Goal: Navigation & Orientation: Find specific page/section

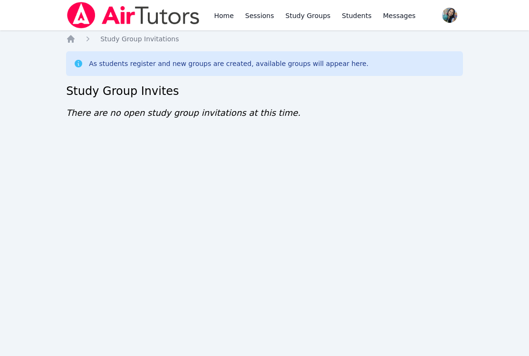
click at [37, 84] on div "Home Sessions Study Groups Students Messages Open user menu Sokha Lee Open main…" at bounding box center [264, 178] width 529 height 356
click at [207, 299] on div "Home Sessions Study Groups Students Messages Open user menu Sokha Lee Open main…" at bounding box center [264, 178] width 529 height 356
click at [230, 310] on div "Home Sessions Study Groups Students Messages Open user menu Sokha Lee Open main…" at bounding box center [264, 178] width 529 height 356
